Goal: Task Accomplishment & Management: Use online tool/utility

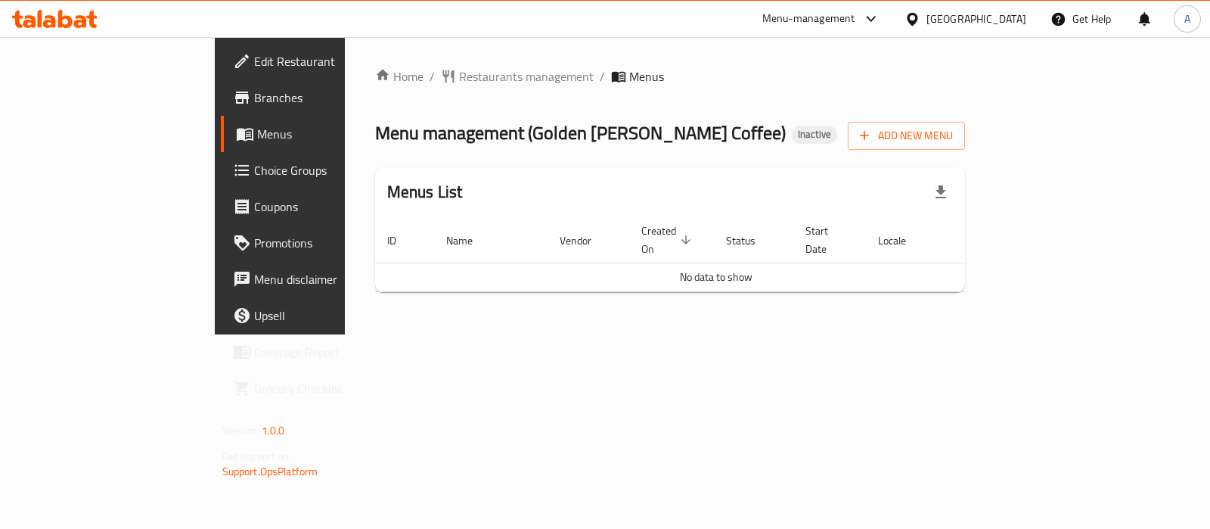
click at [965, 118] on div "Add New Menu" at bounding box center [906, 133] width 117 height 34
click at [953, 129] on span "Add New Menu" at bounding box center [906, 135] width 93 height 19
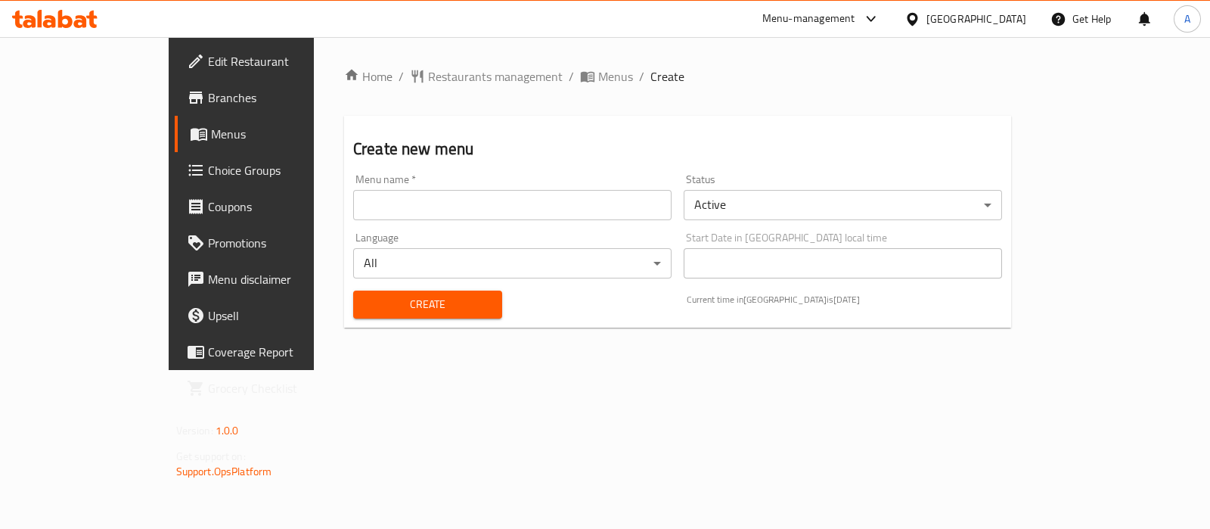
click at [604, 203] on input "text" at bounding box center [512, 205] width 318 height 30
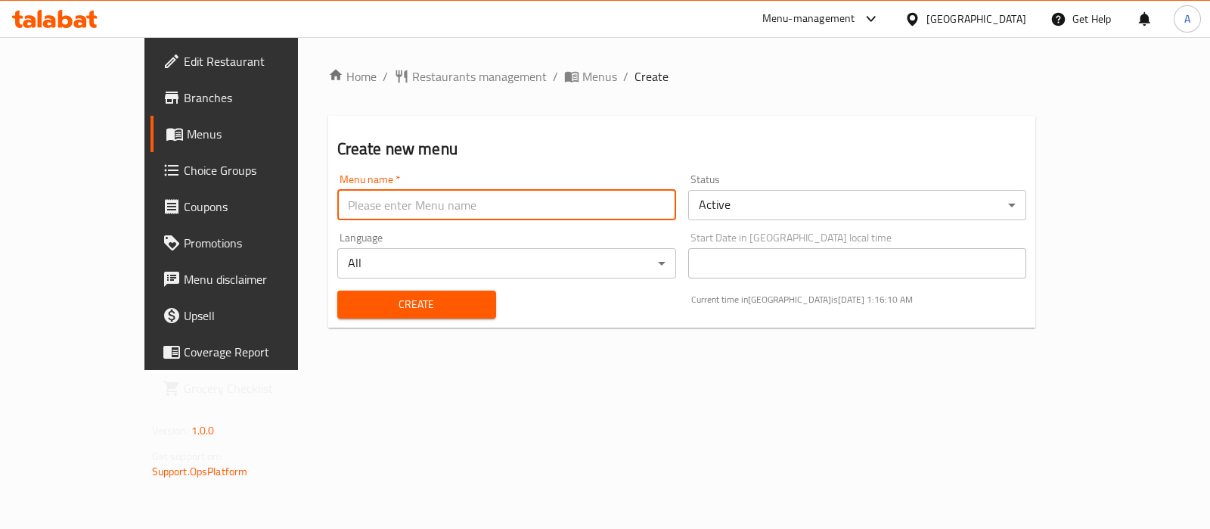
type input "Ameer aa"
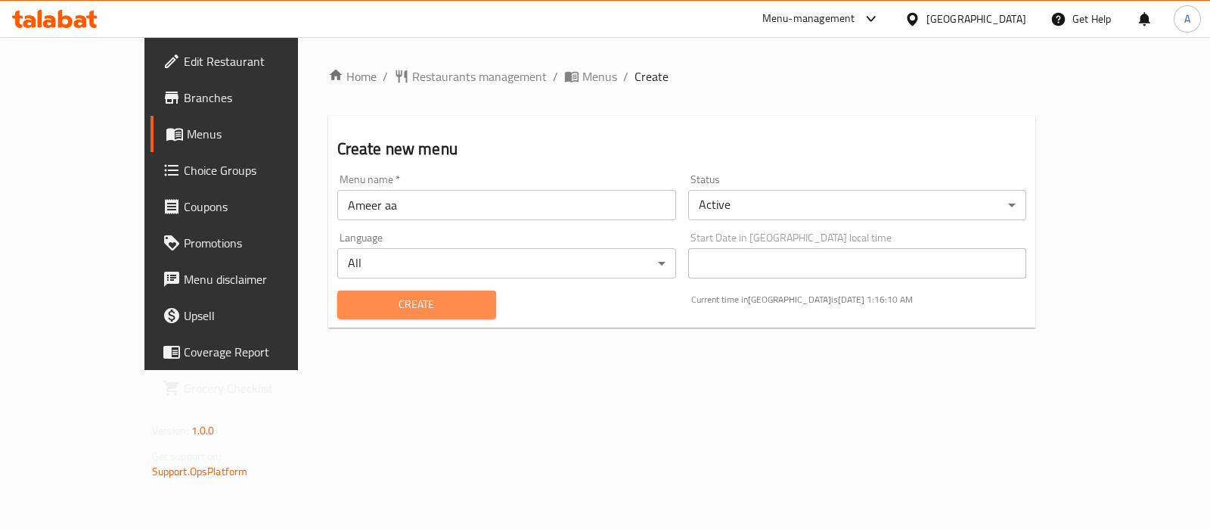
click at [397, 303] on span "Create" at bounding box center [416, 304] width 135 height 19
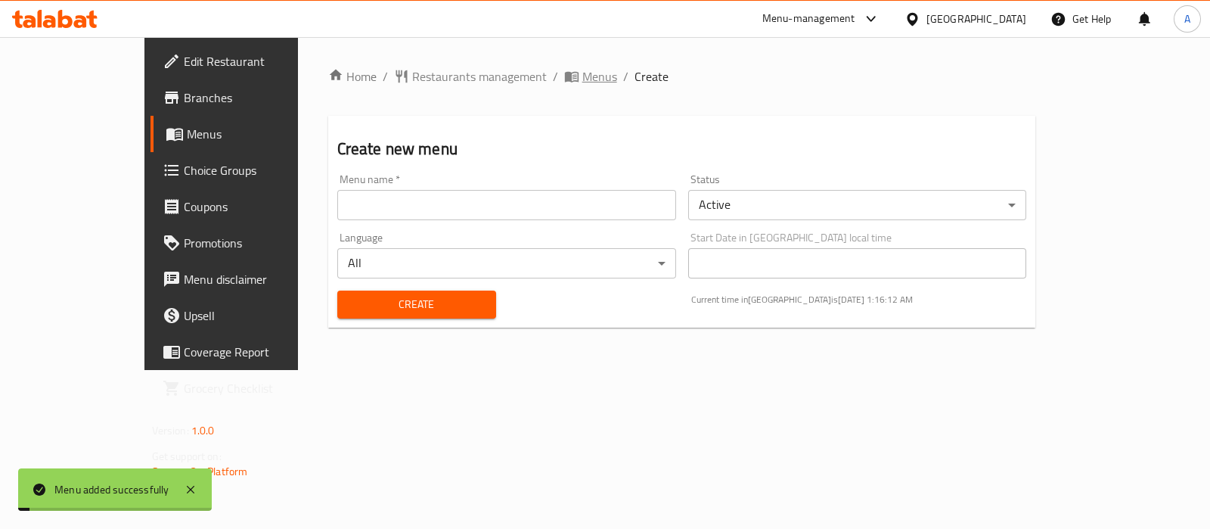
click at [582, 81] on span "Menus" at bounding box center [599, 76] width 35 height 18
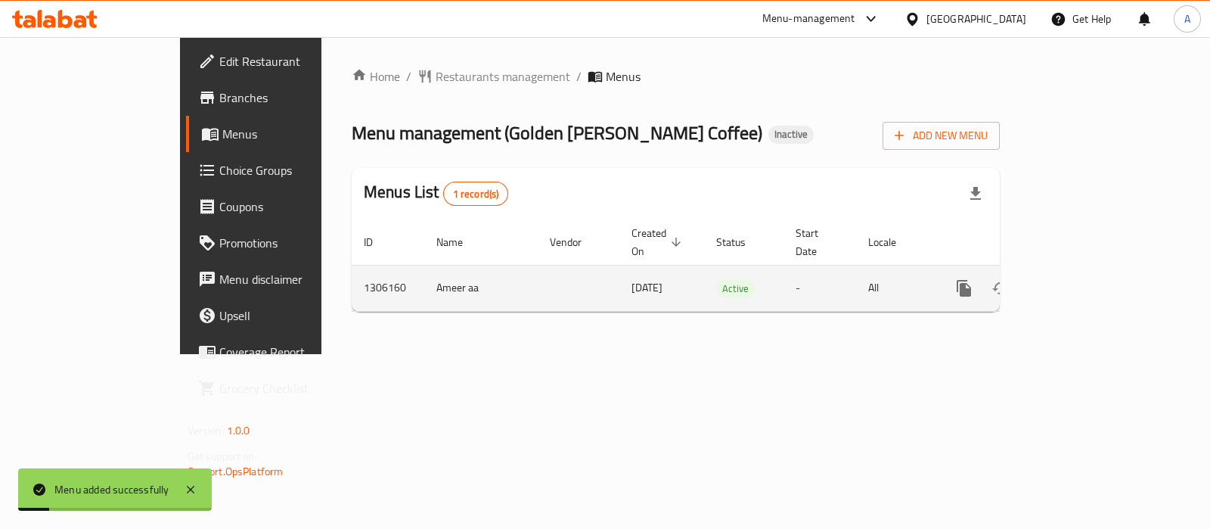
click at [1082, 279] on icon "enhanced table" at bounding box center [1073, 288] width 18 height 18
